Goal: Navigation & Orientation: Find specific page/section

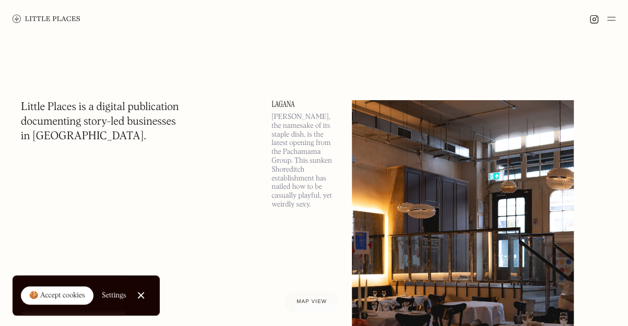
click at [611, 18] on img at bounding box center [611, 19] width 8 height 13
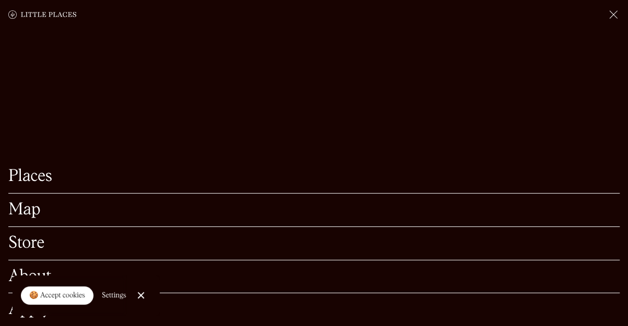
scroll to position [93, 0]
click at [36, 169] on link "Places" at bounding box center [313, 177] width 611 height 16
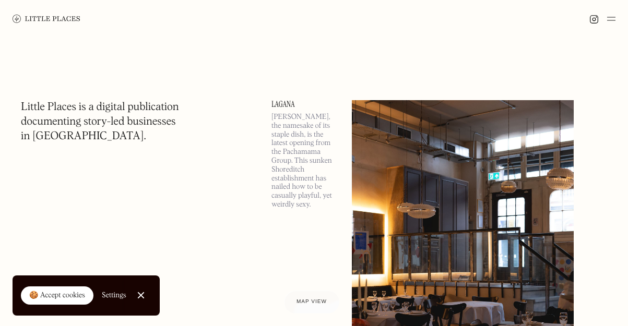
click at [143, 292] on link "Close Cookie Popup" at bounding box center [141, 295] width 21 height 21
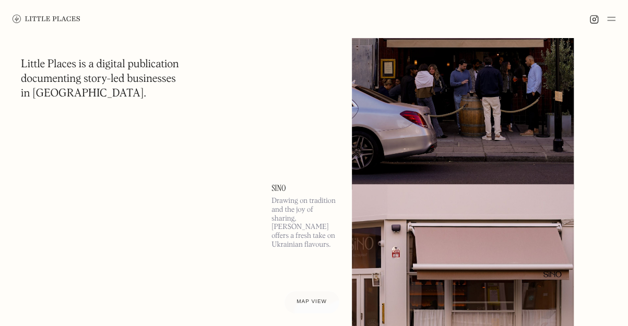
scroll to position [2183, 0]
